Goal: Task Accomplishment & Management: Complete application form

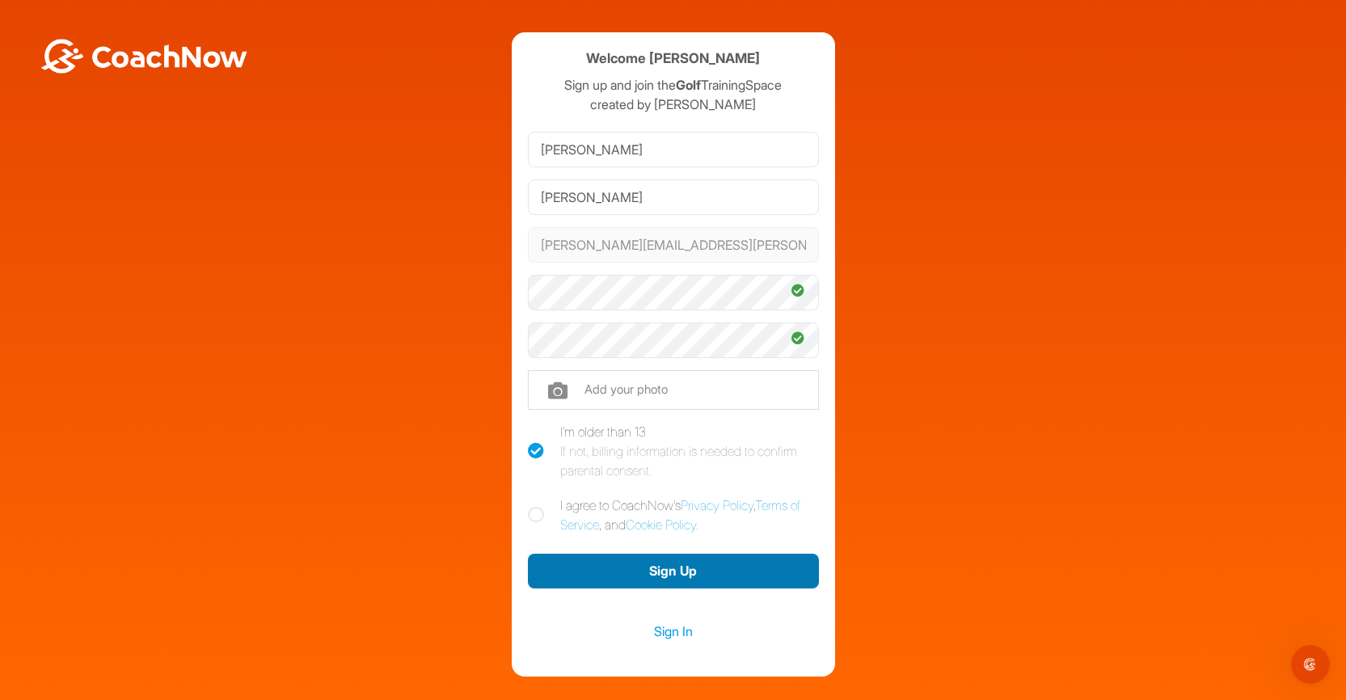
click at [643, 562] on button "Sign Up" at bounding box center [673, 571] width 291 height 35
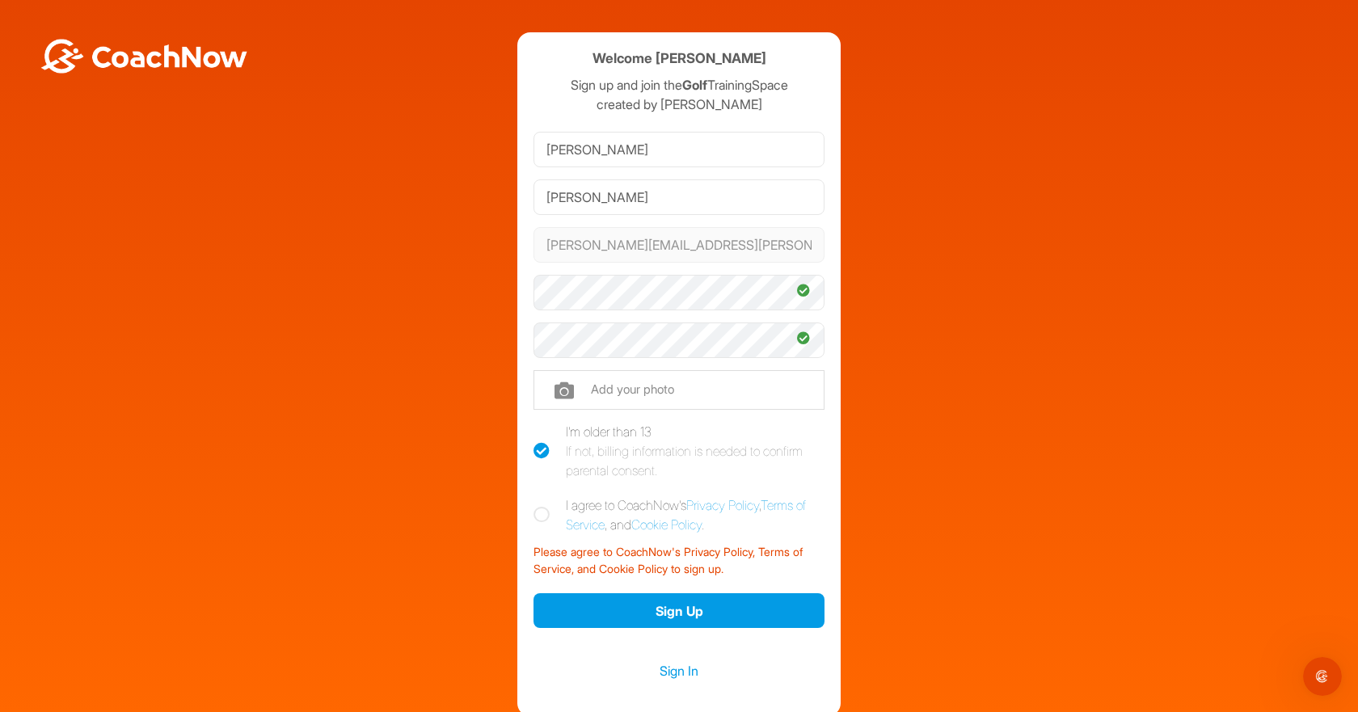
click at [534, 514] on icon at bounding box center [542, 515] width 16 height 16
click at [534, 506] on input "I agree to CoachNow's Privacy Policy , Terms of Service , and Cookie Policy ." at bounding box center [539, 501] width 11 height 11
checkbox input "true"
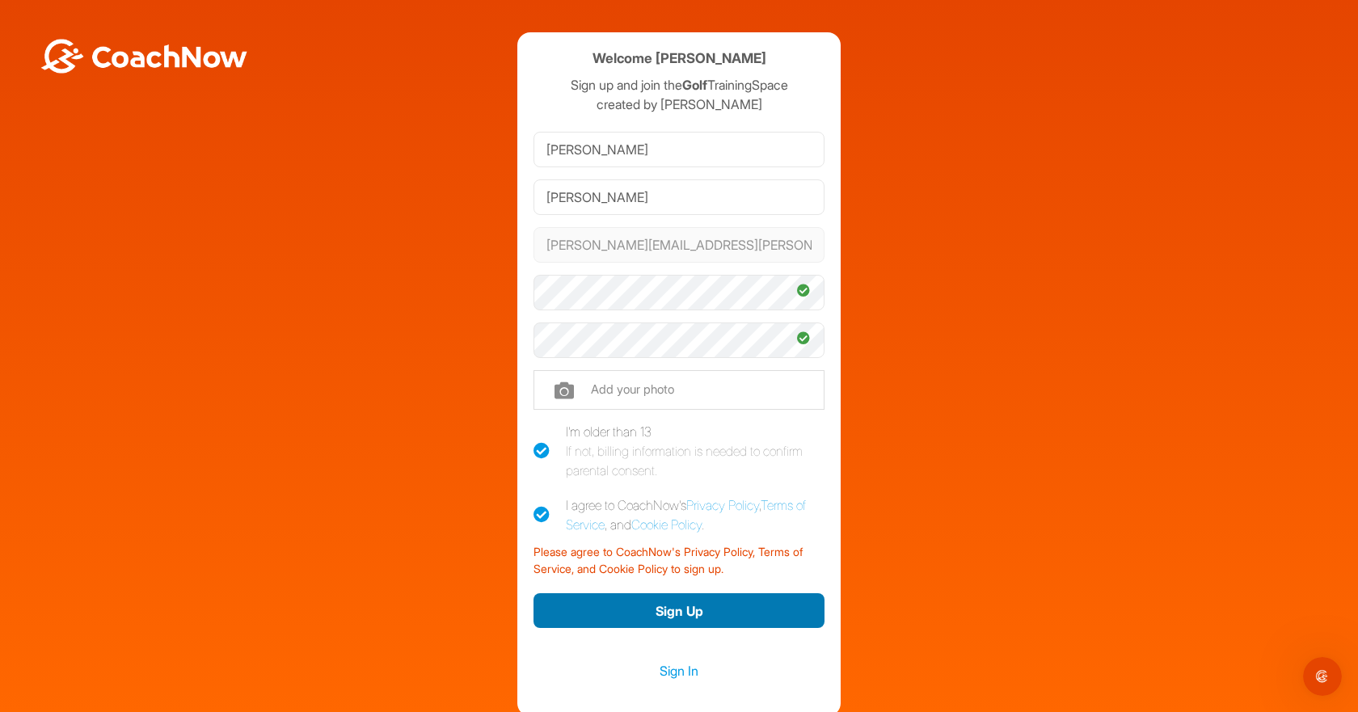
click at [673, 610] on button "Sign Up" at bounding box center [679, 610] width 291 height 35
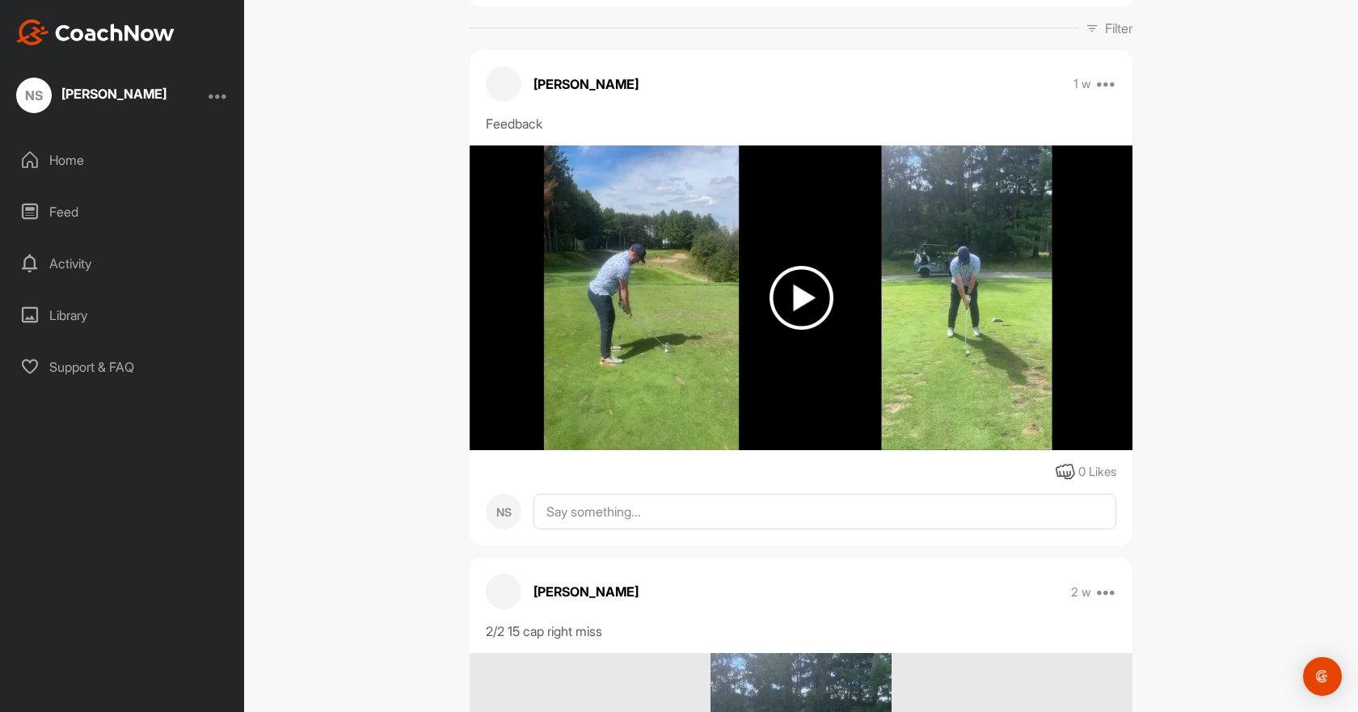
scroll to position [243, 0]
click at [802, 316] on img at bounding box center [802, 297] width 64 height 64
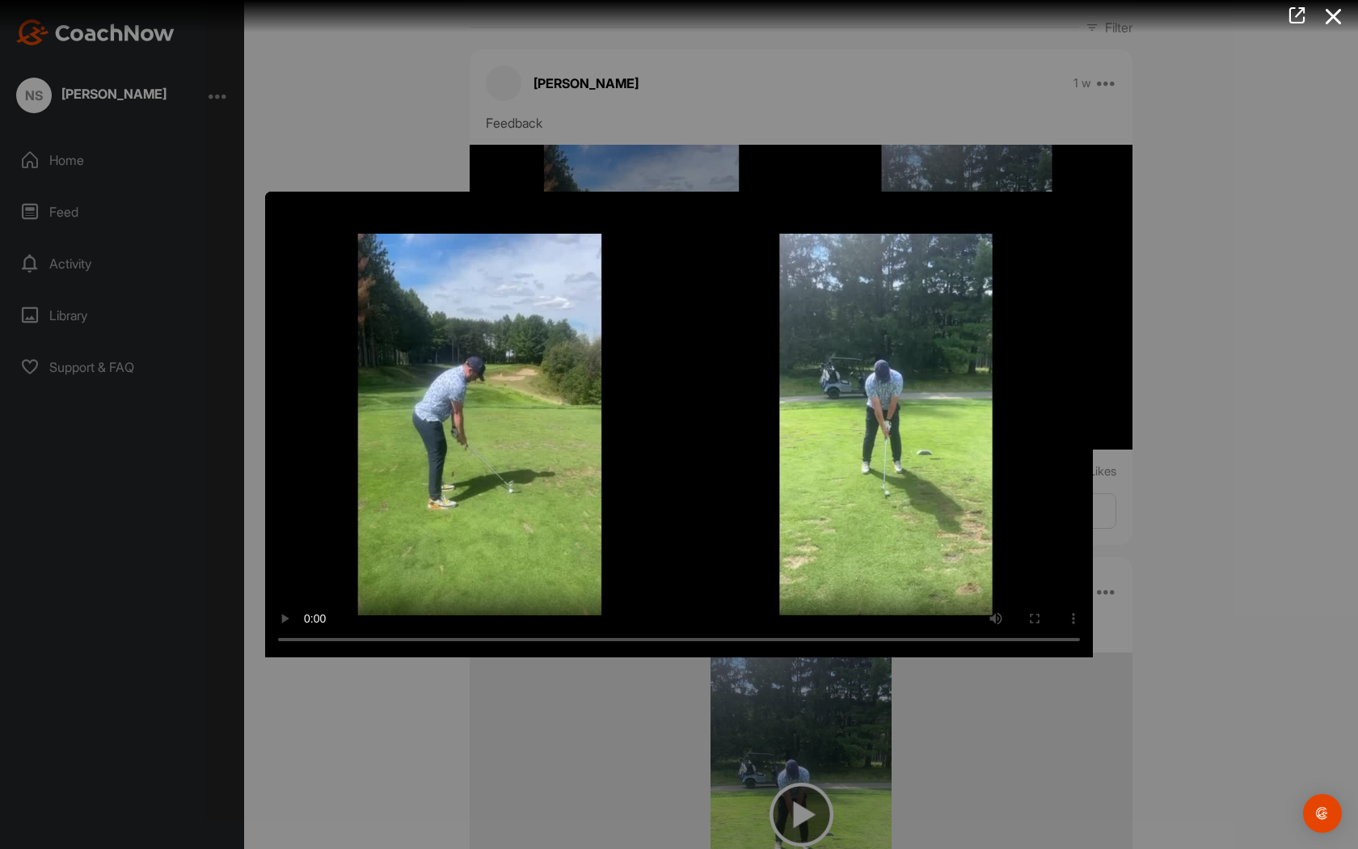
click at [362, 525] on video "Video Player" at bounding box center [679, 425] width 828 height 466
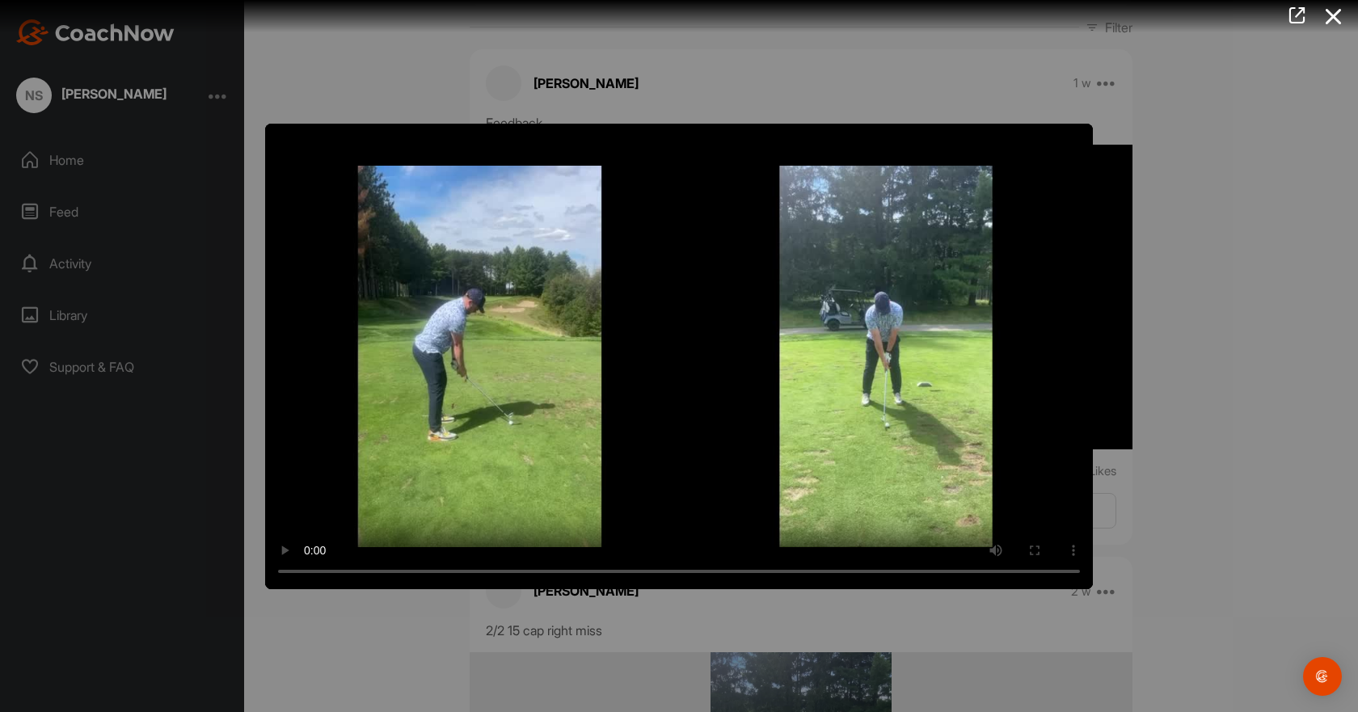
click at [749, 82] on div at bounding box center [679, 356] width 1358 height 712
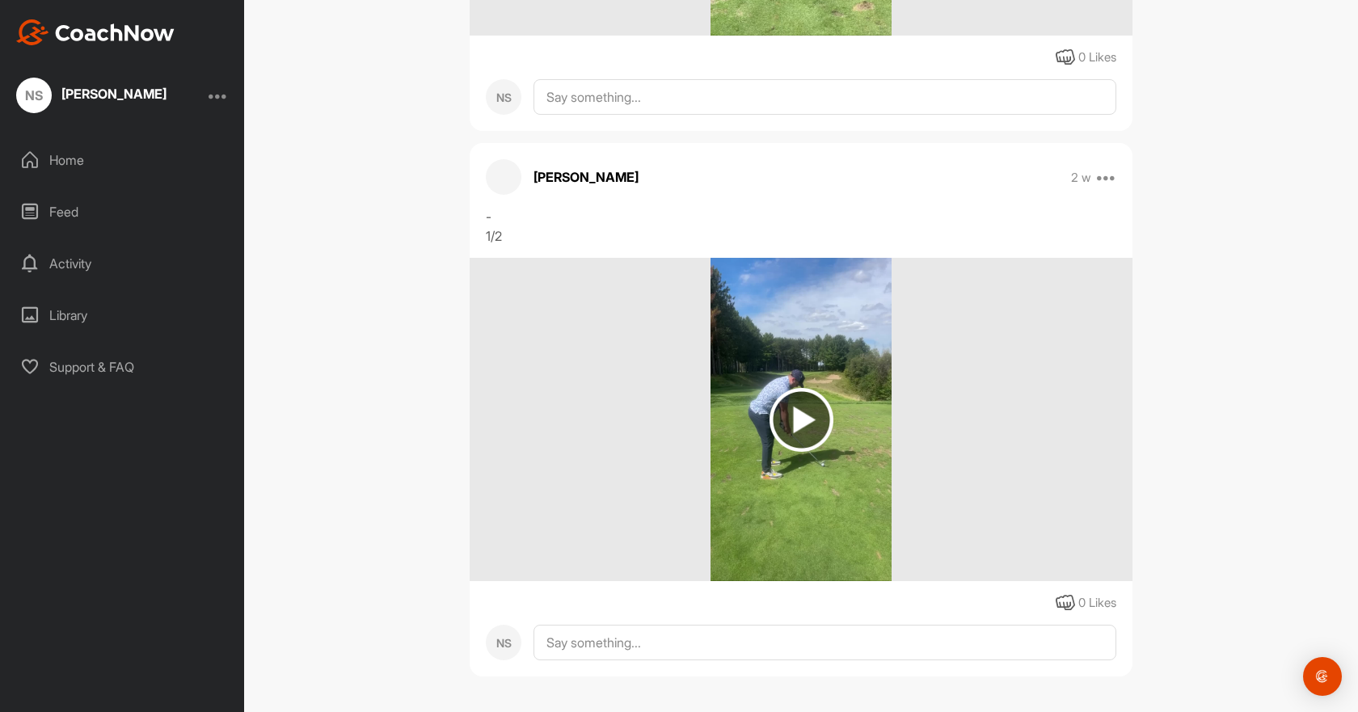
scroll to position [1196, 0]
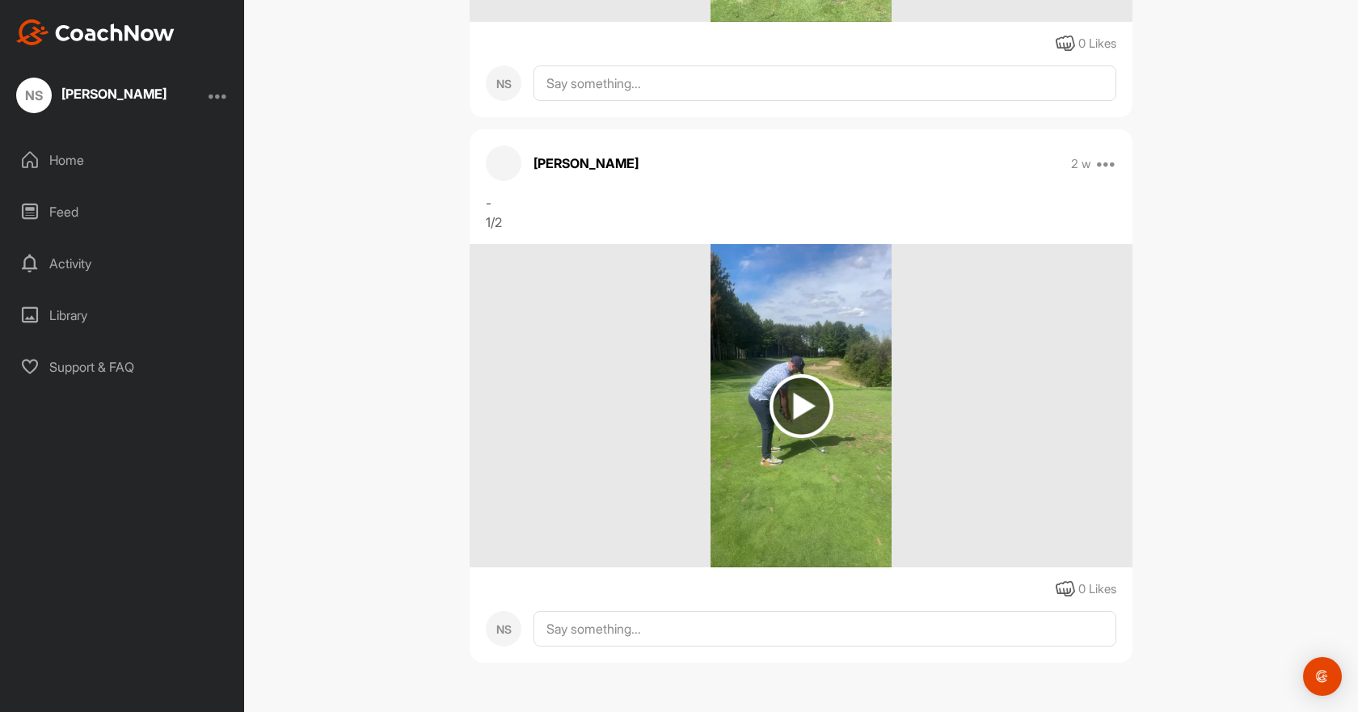
click at [807, 427] on img at bounding box center [802, 406] width 64 height 64
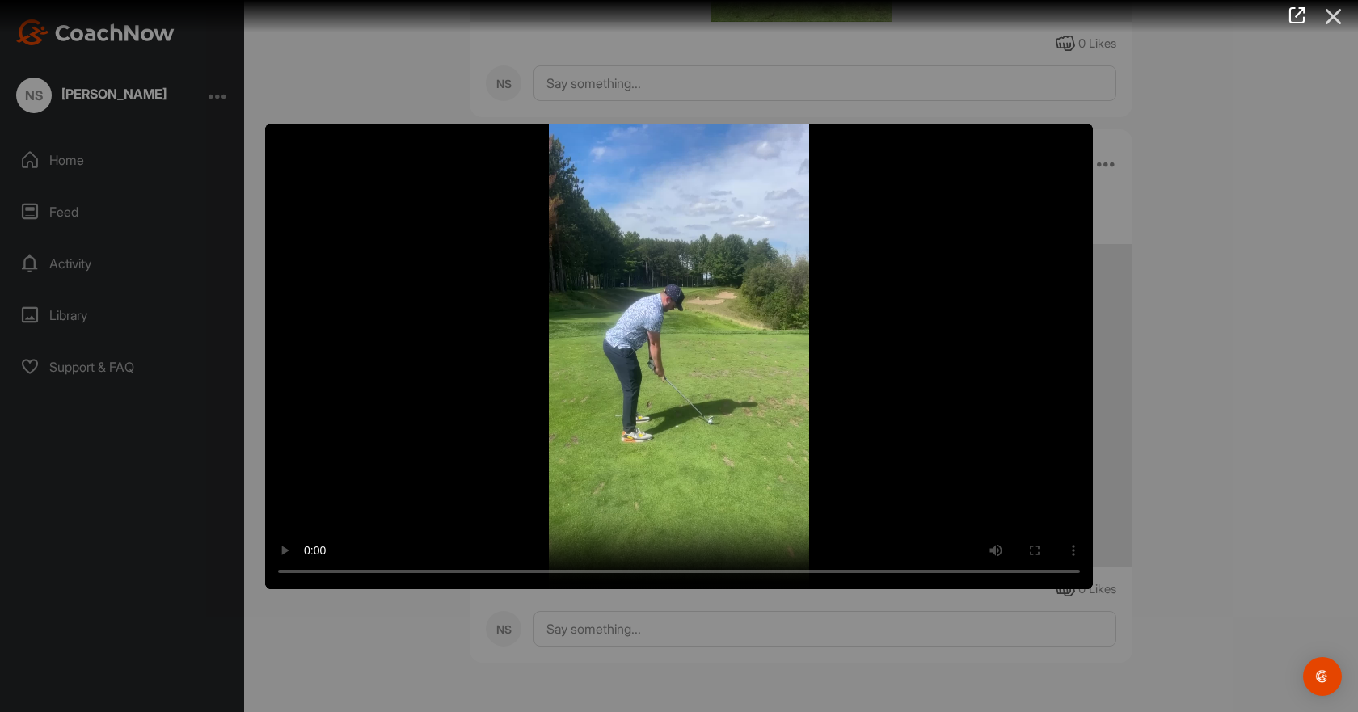
click at [1341, 10] on icon at bounding box center [1333, 17] width 37 height 30
